Goal: Task Accomplishment & Management: Manage account settings

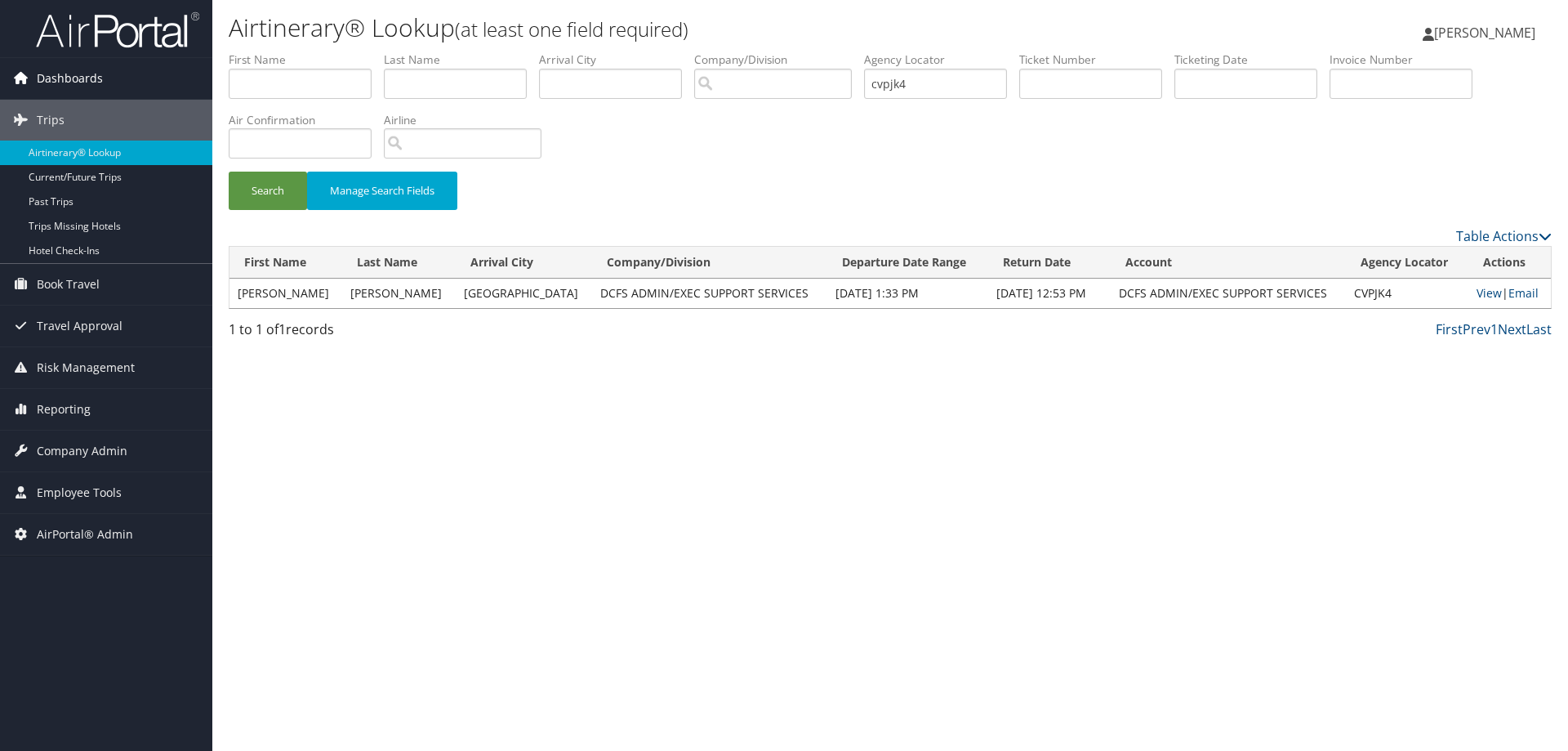
click at [72, 88] on span "Dashboards" at bounding box center [69, 79] width 66 height 41
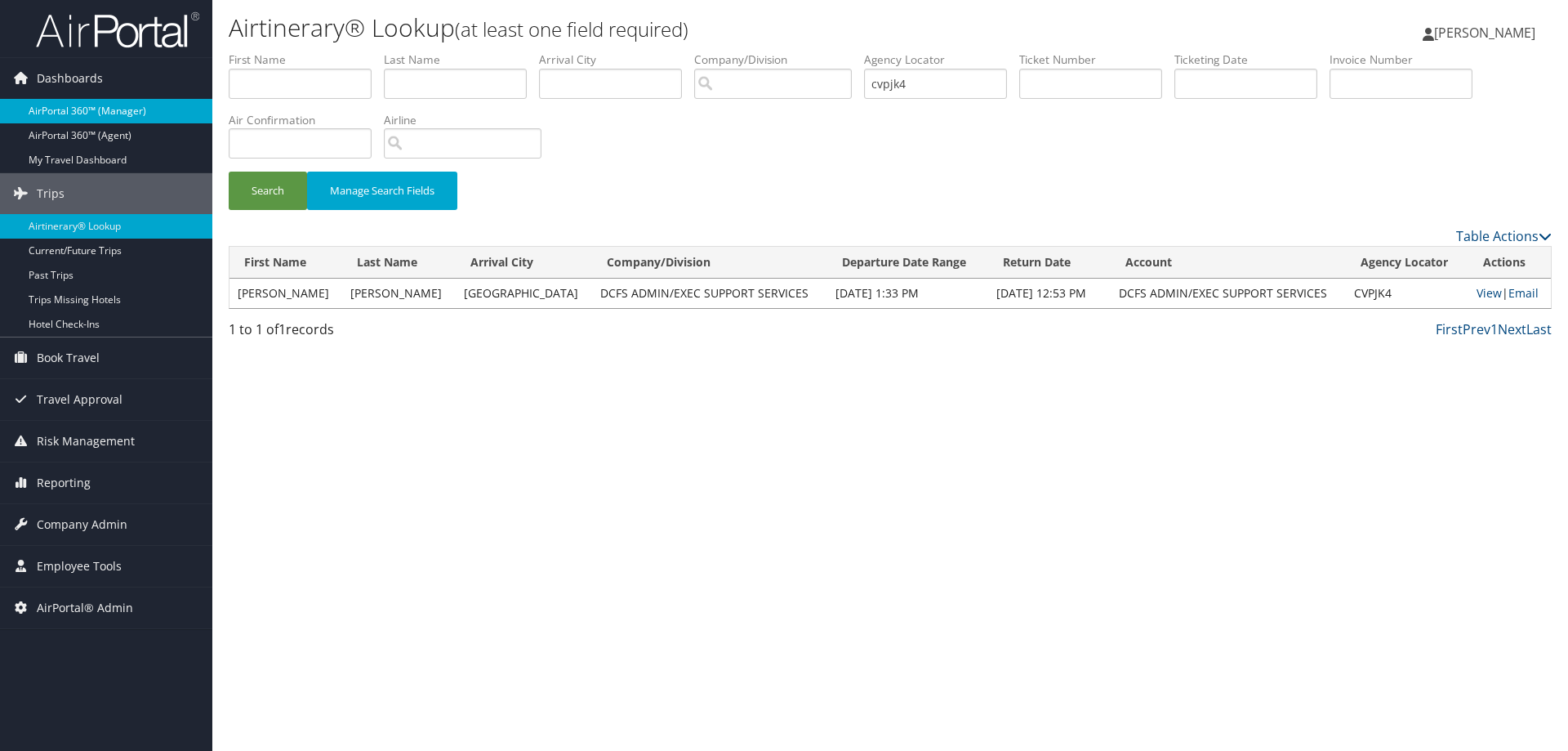
click at [81, 119] on link "AirPortal 360™ (Manager)" at bounding box center [106, 111] width 212 height 24
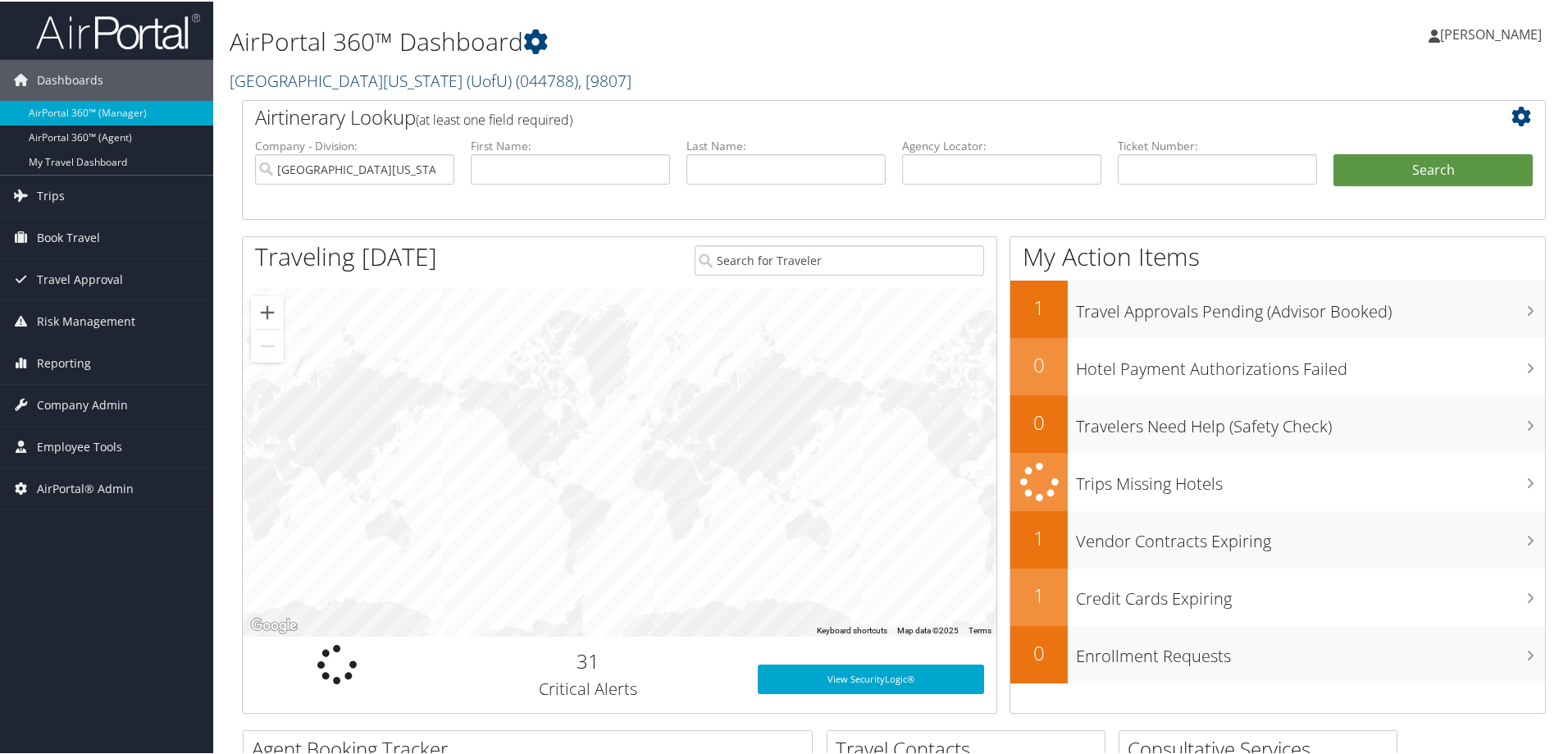
click at [393, 80] on link "University Of Utah (UofU) ( 044788 ) , [ 9807 ]" at bounding box center [430, 79] width 401 height 23
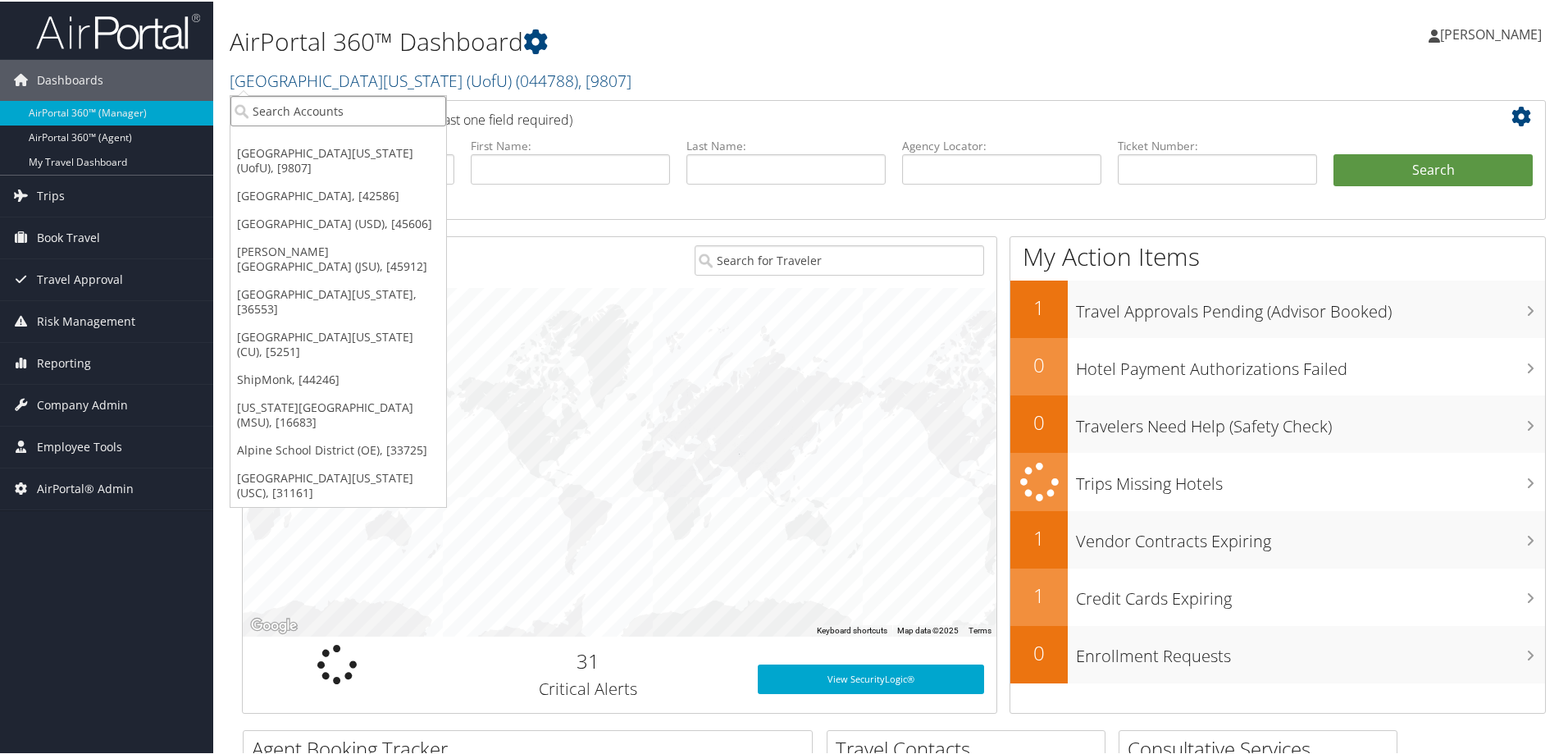
click at [353, 118] on input "search" at bounding box center [337, 109] width 215 height 30
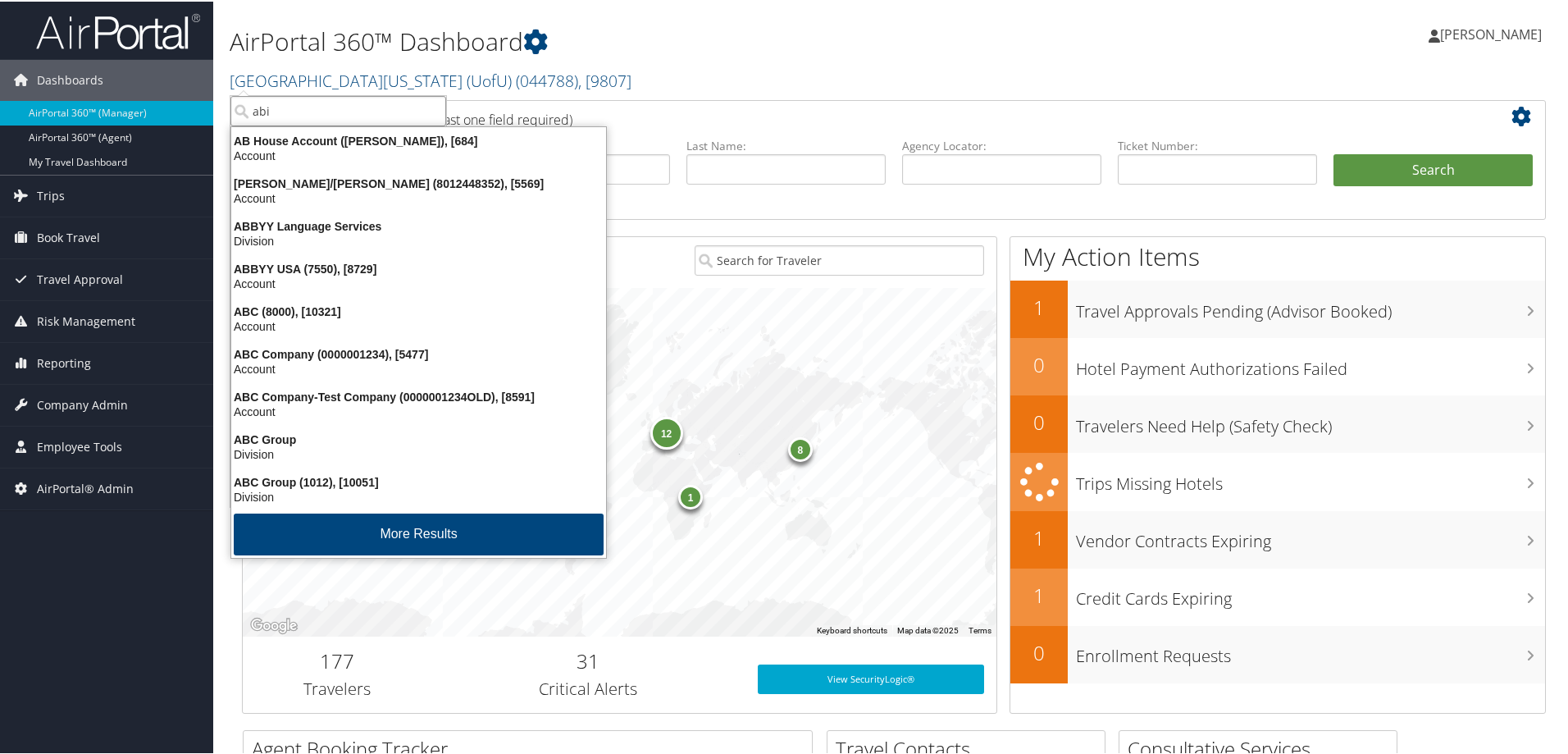
type input "abil"
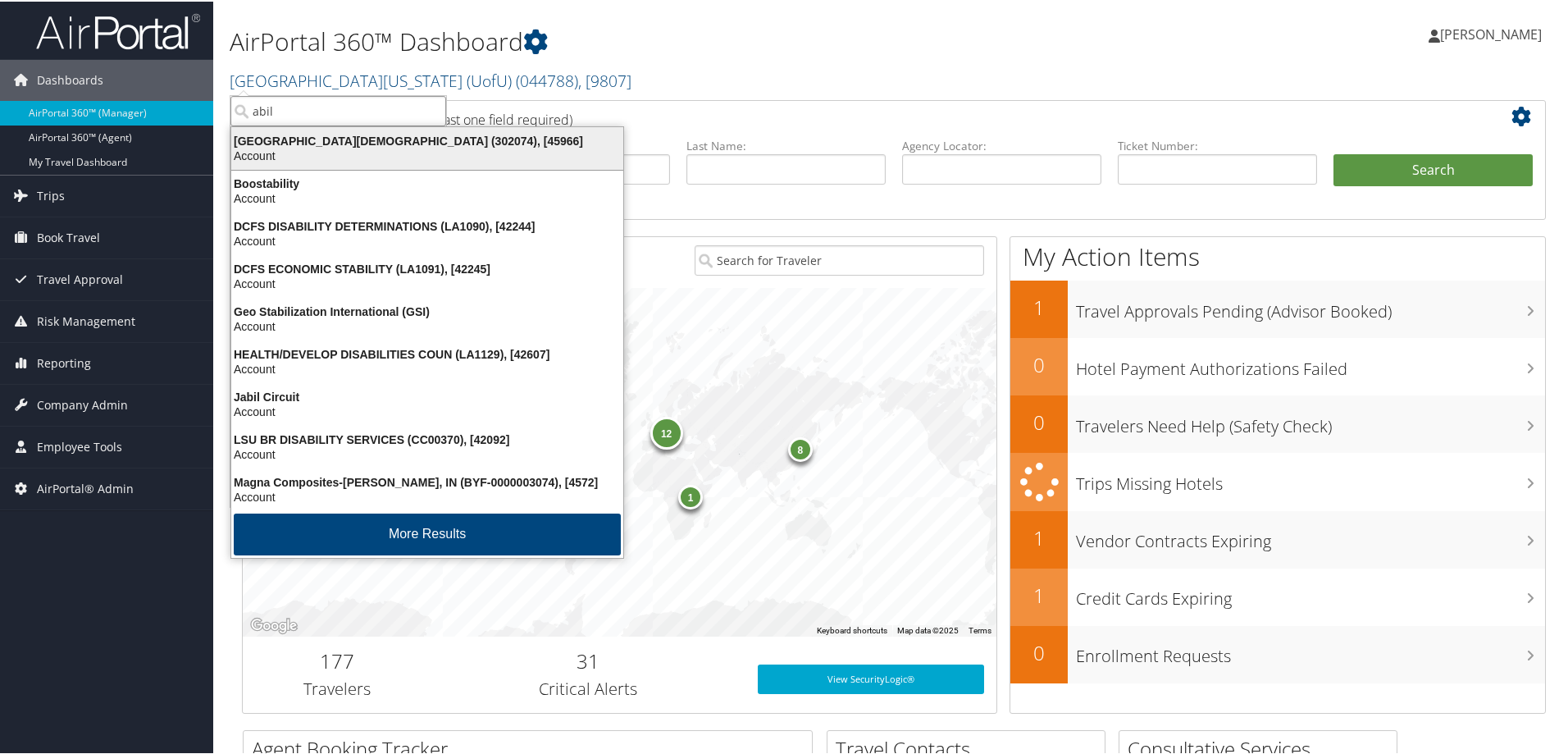
click at [382, 148] on div "Account" at bounding box center [428, 154] width 412 height 15
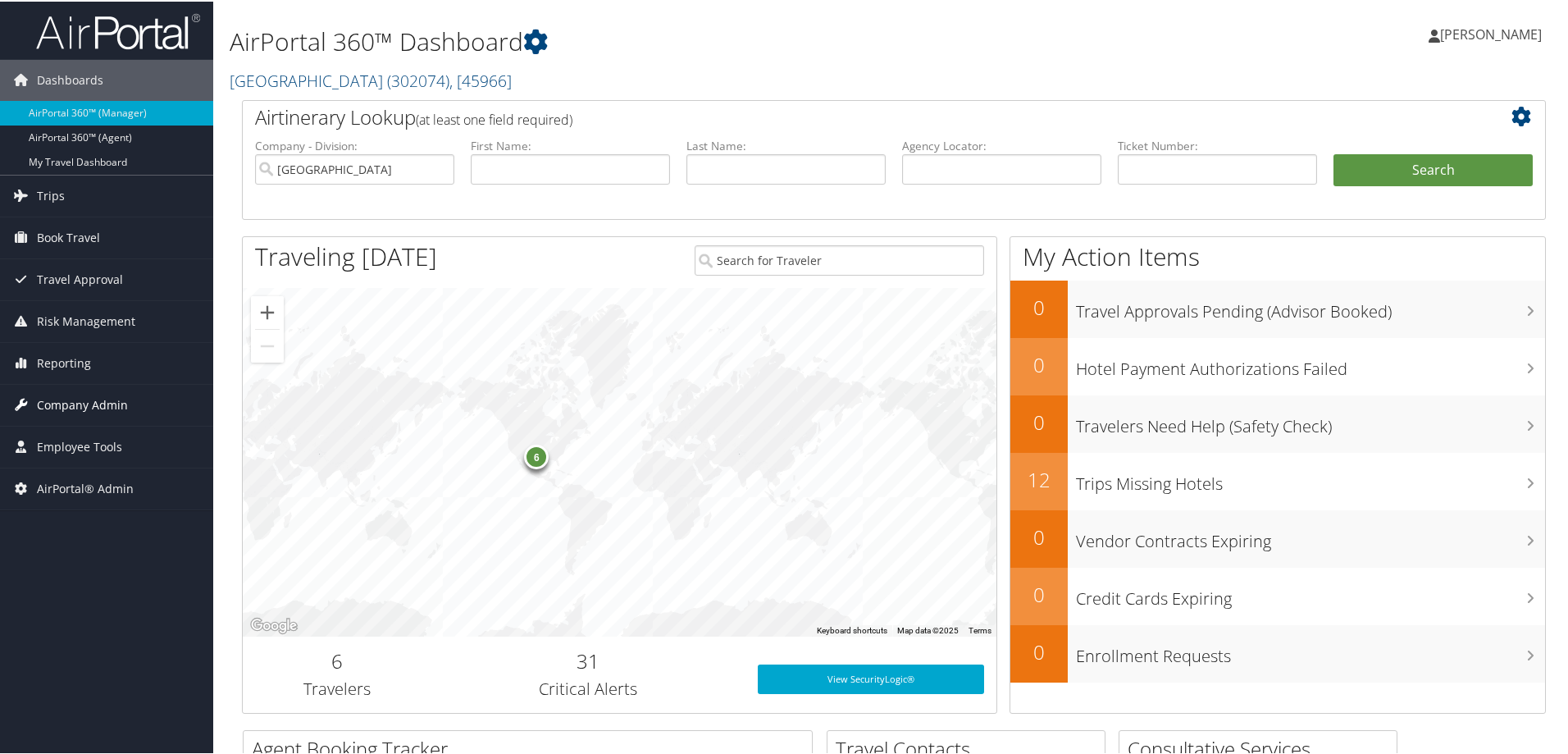
click at [95, 402] on span "Company Admin" at bounding box center [82, 403] width 91 height 41
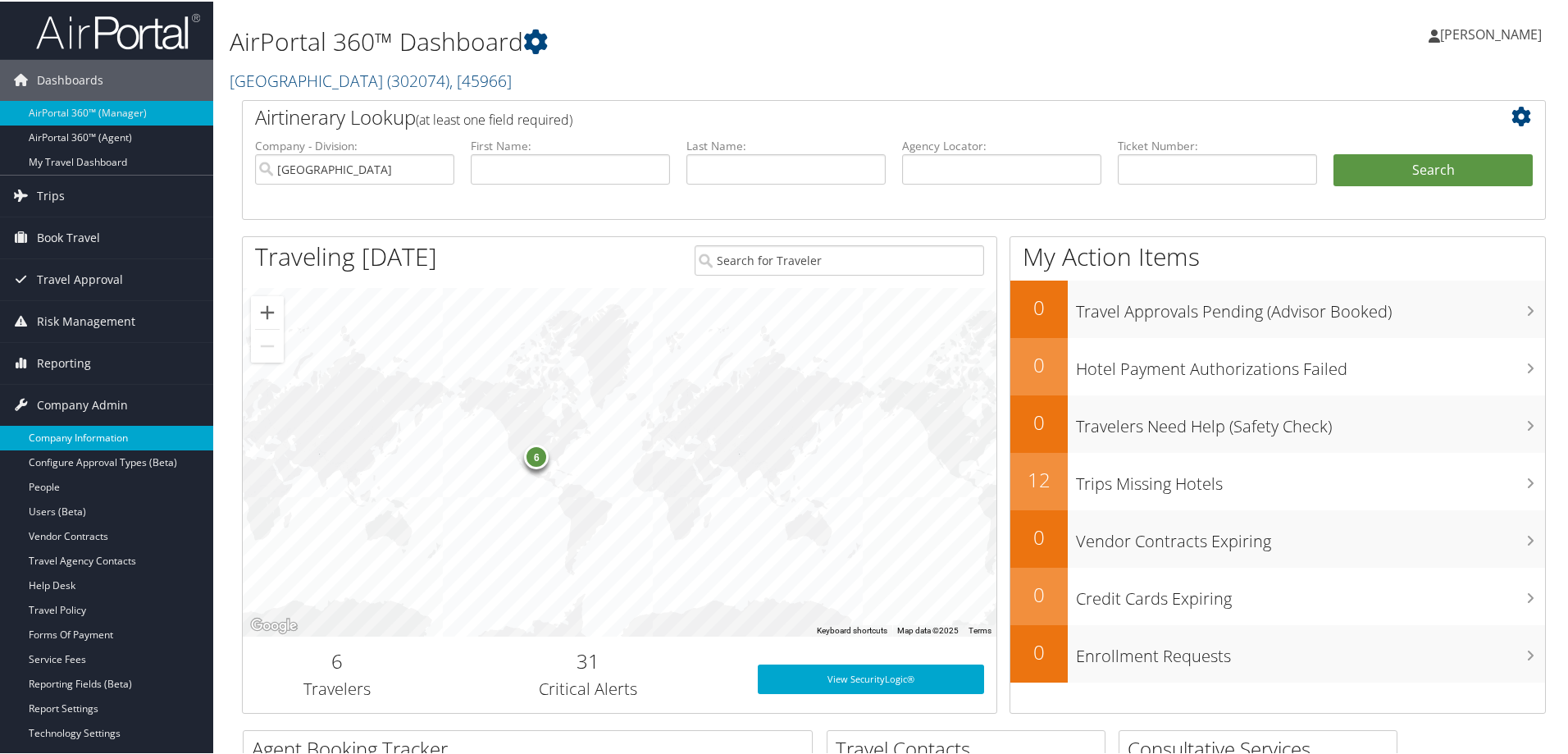
click at [90, 430] on link "Company Information" at bounding box center [106, 436] width 213 height 24
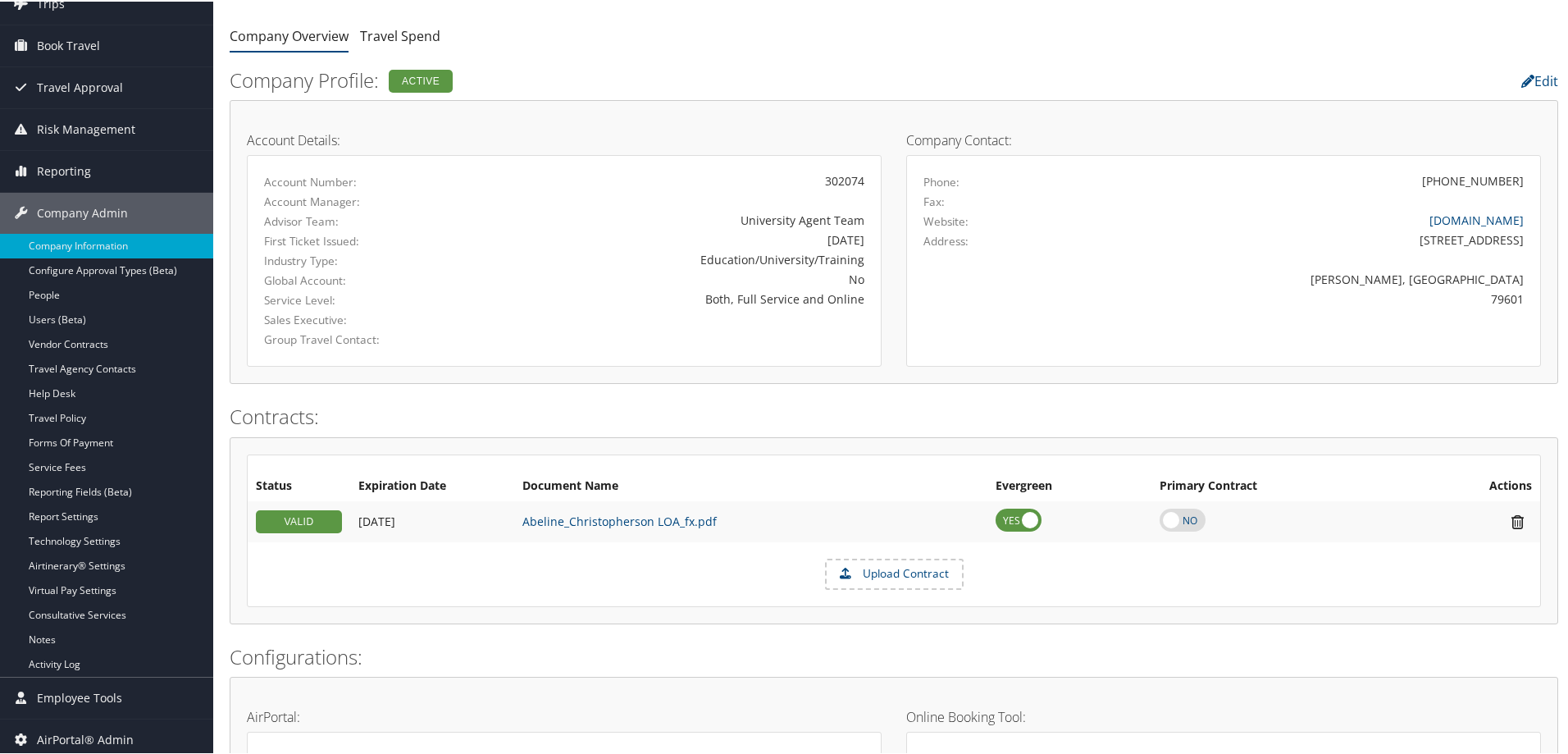
scroll to position [110, 0]
